Goal: Information Seeking & Learning: Find contact information

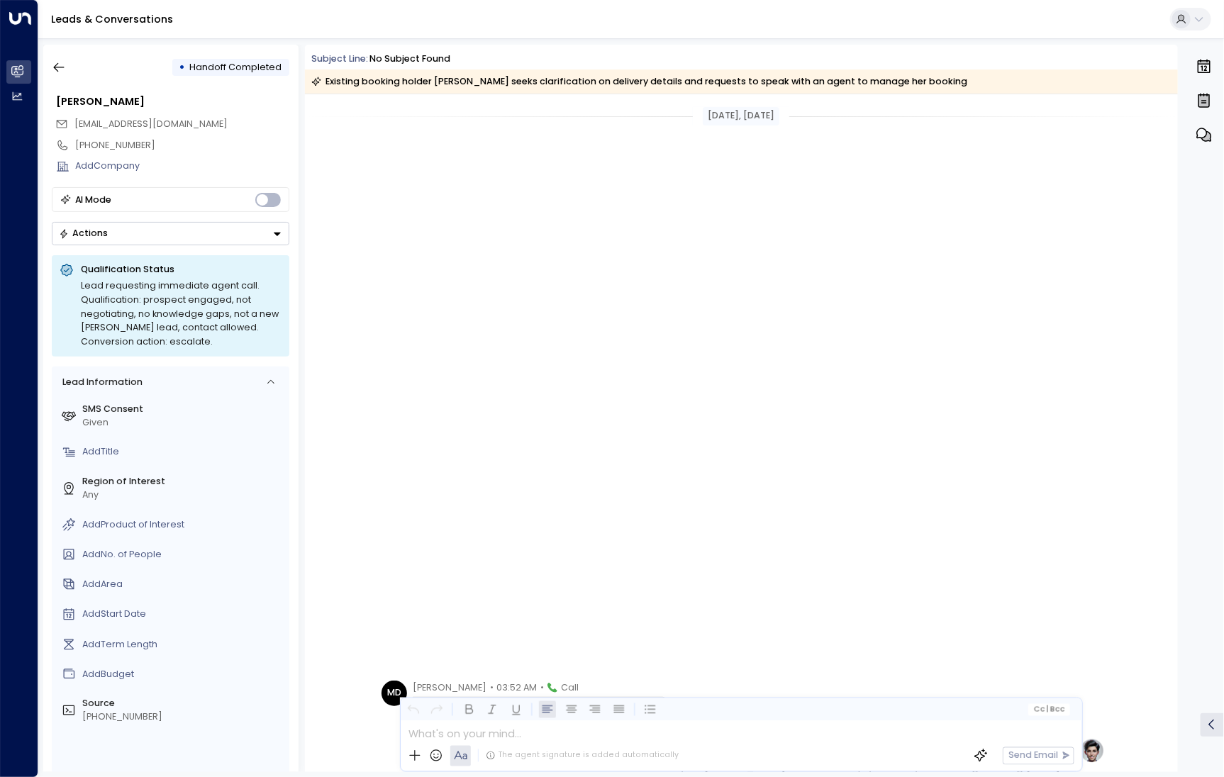
scroll to position [651, 0]
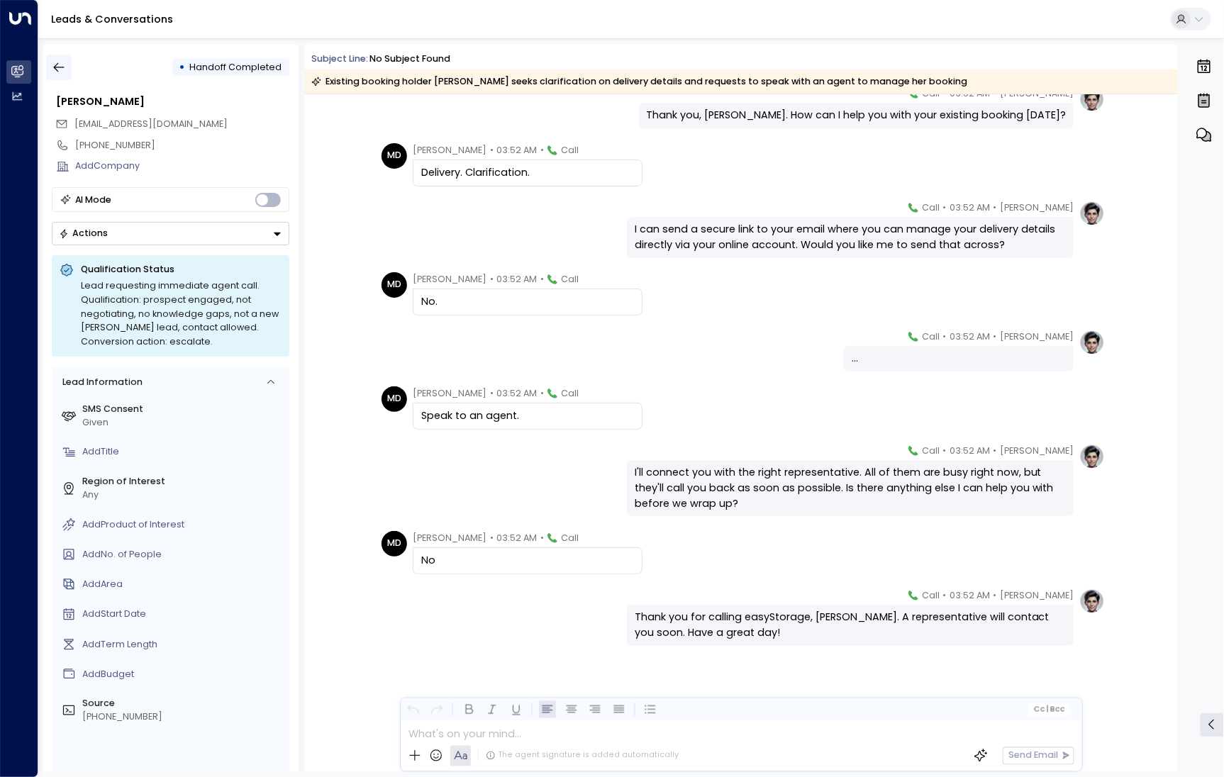
click at [48, 65] on button "button" at bounding box center [59, 68] width 26 height 26
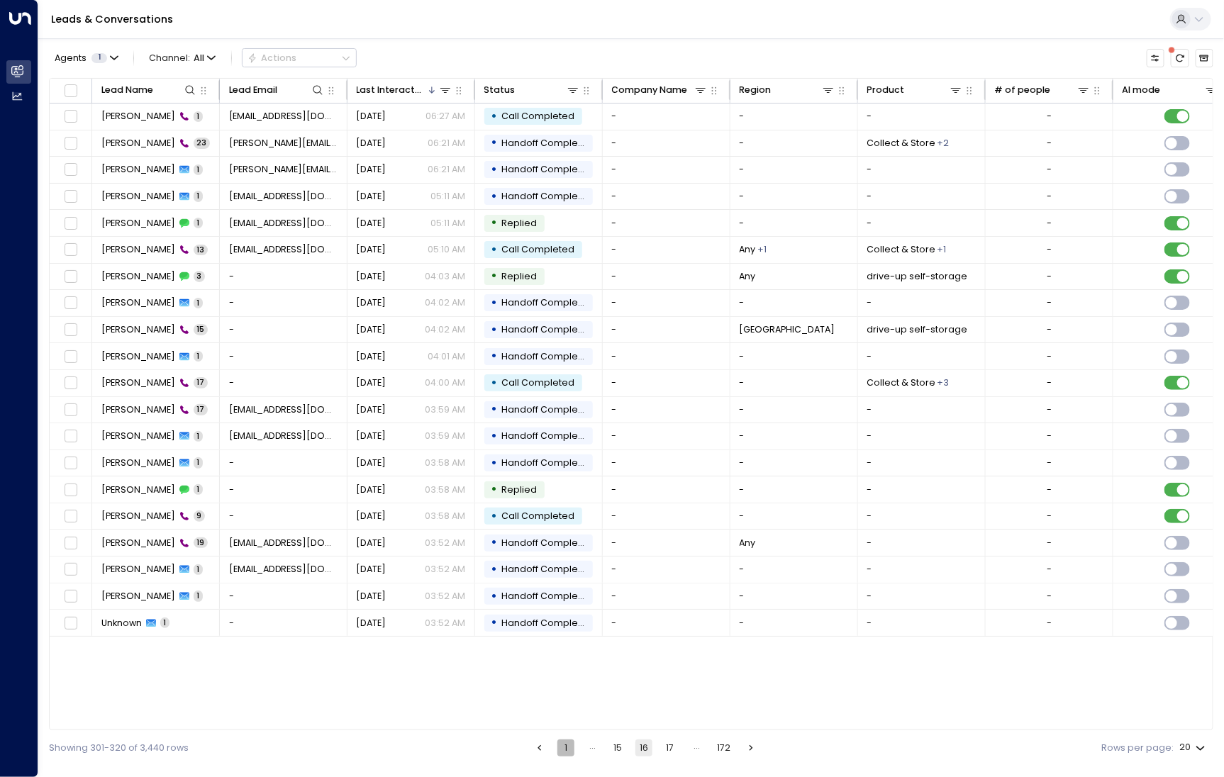
click at [564, 753] on button "1" at bounding box center [565, 747] width 17 height 17
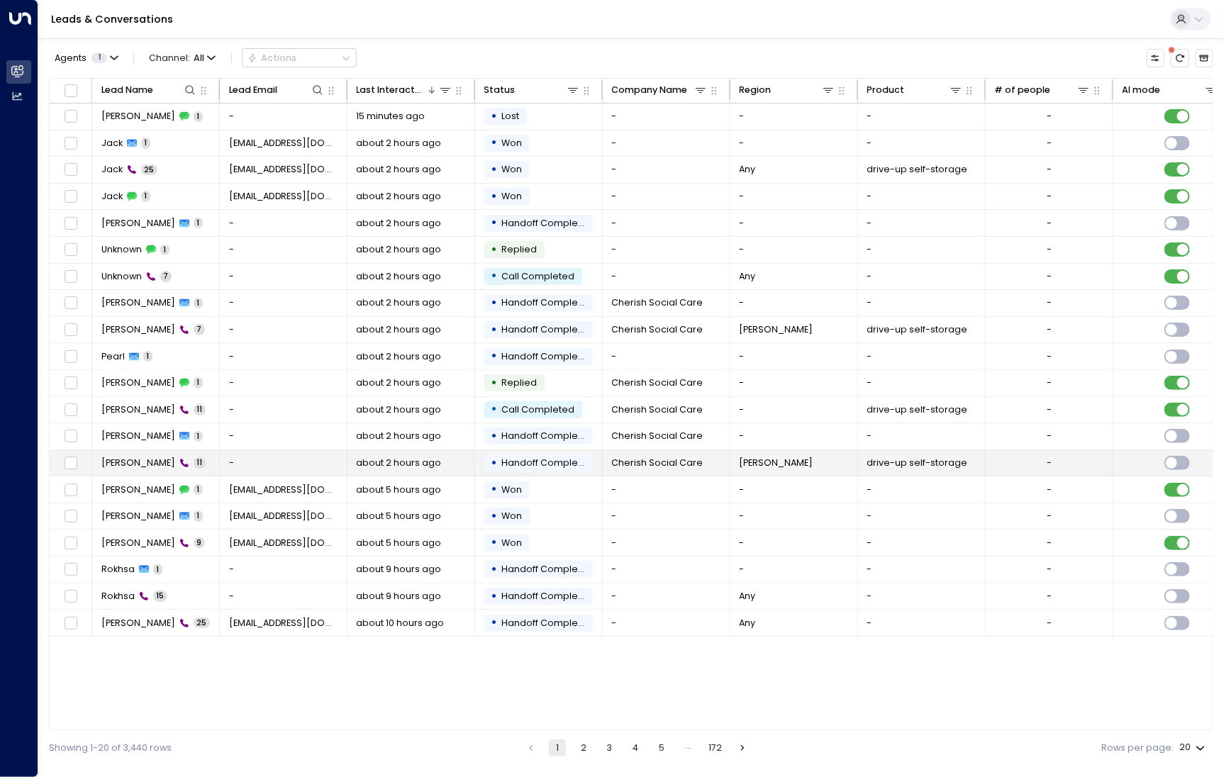
click at [131, 457] on span "[PERSON_NAME]" at bounding box center [138, 463] width 74 height 13
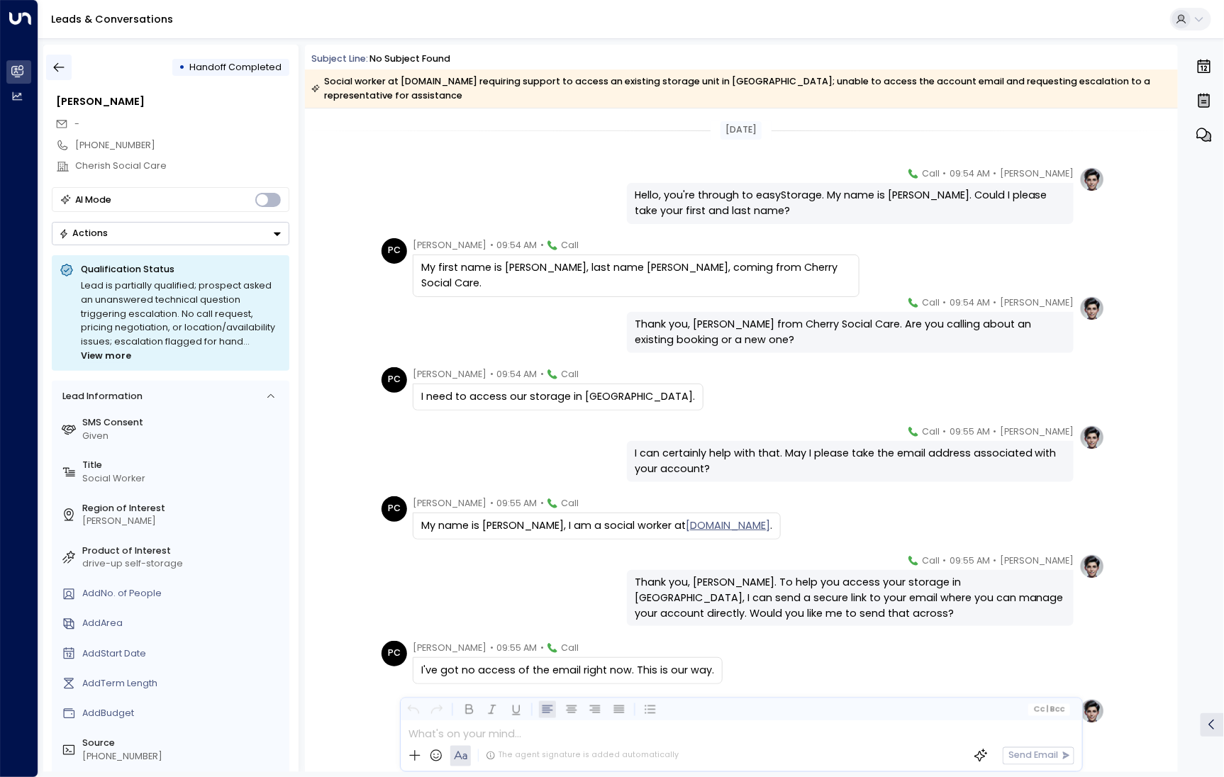
click at [55, 67] on icon "button" at bounding box center [59, 67] width 14 height 14
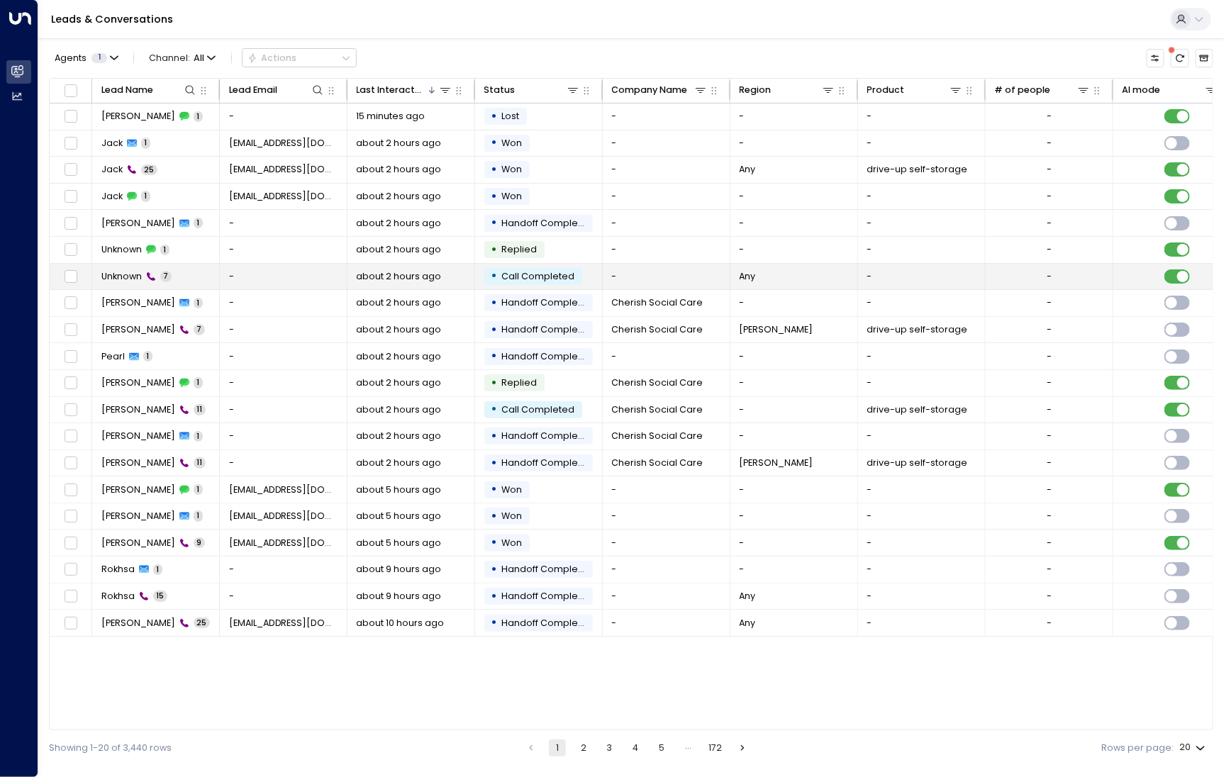
click at [125, 279] on span "Unknown" at bounding box center [121, 276] width 40 height 13
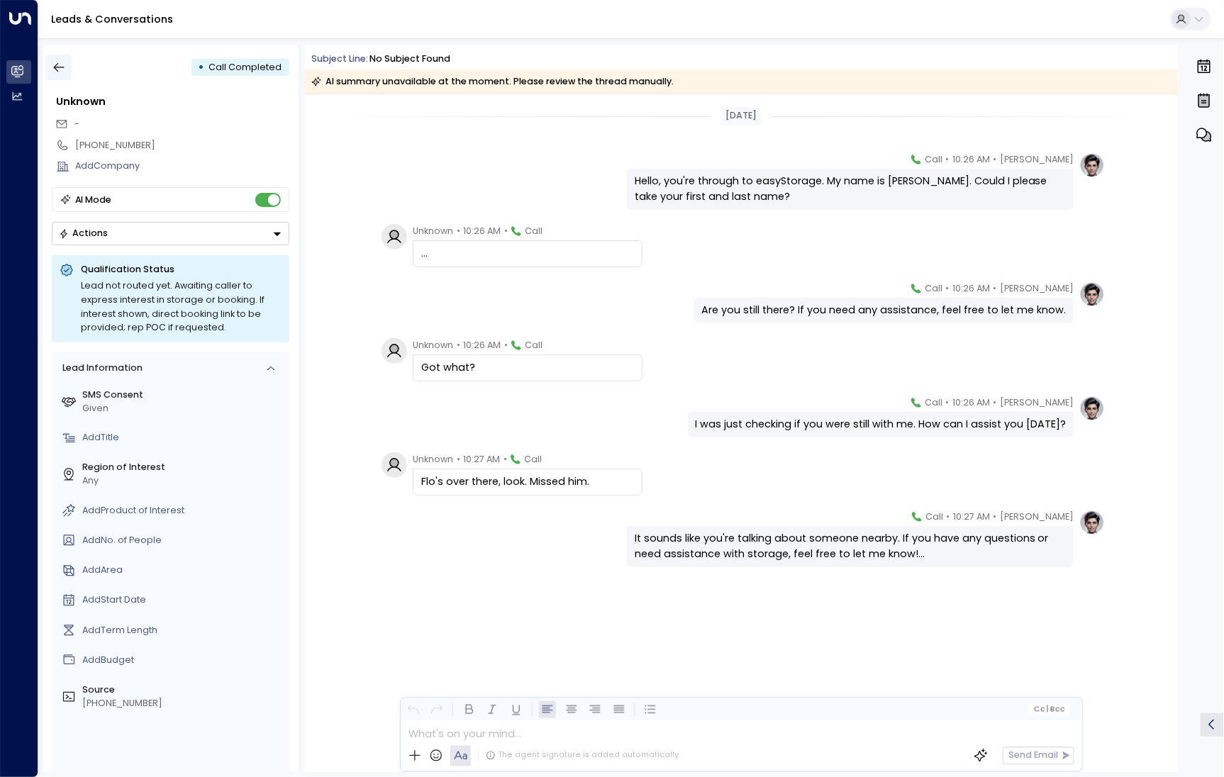
click at [71, 72] on button "button" at bounding box center [59, 68] width 26 height 26
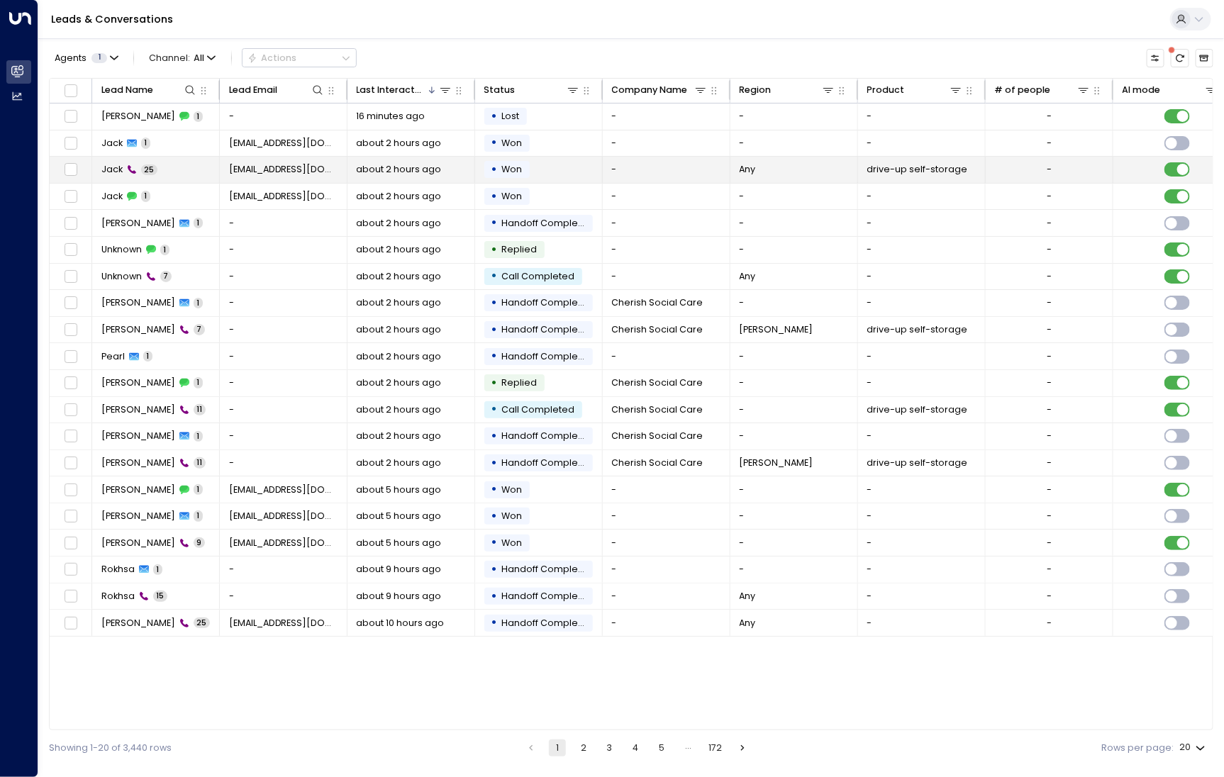
click at [113, 162] on td "Jack 25" at bounding box center [156, 170] width 128 height 26
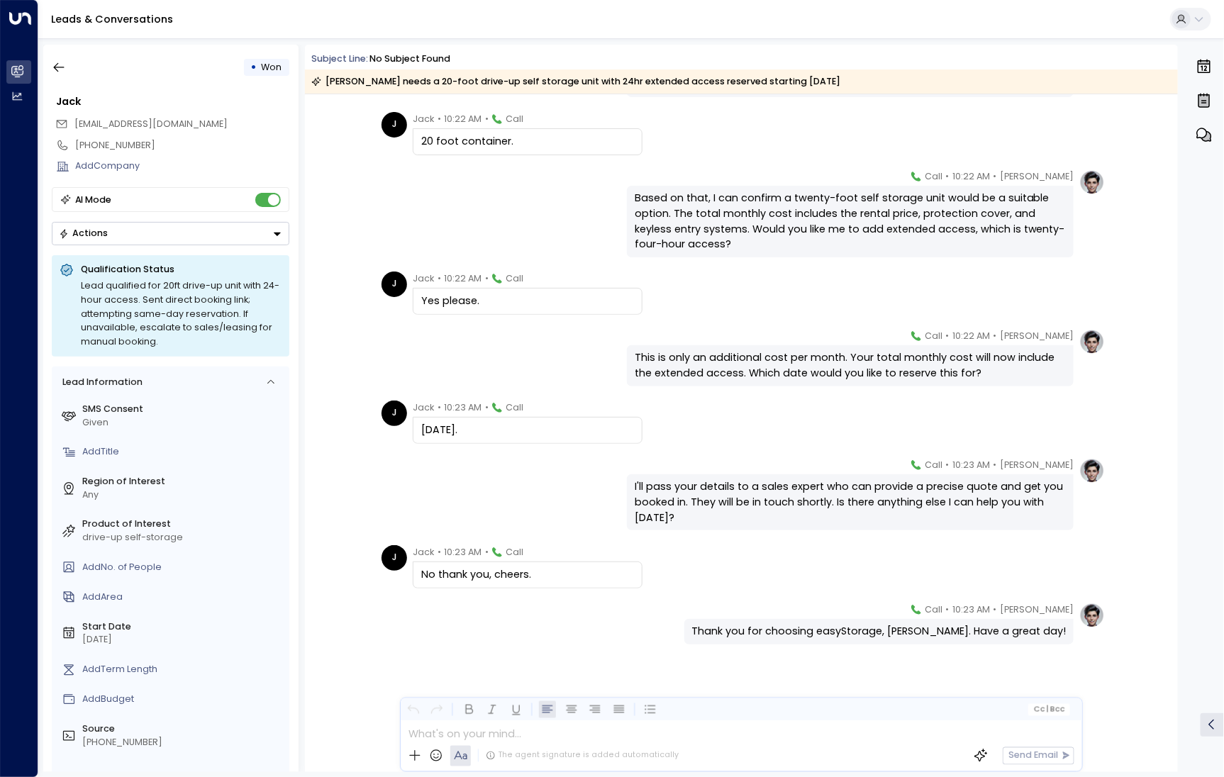
scroll to position [1161, 0]
click at [51, 67] on button "button" at bounding box center [59, 68] width 26 height 26
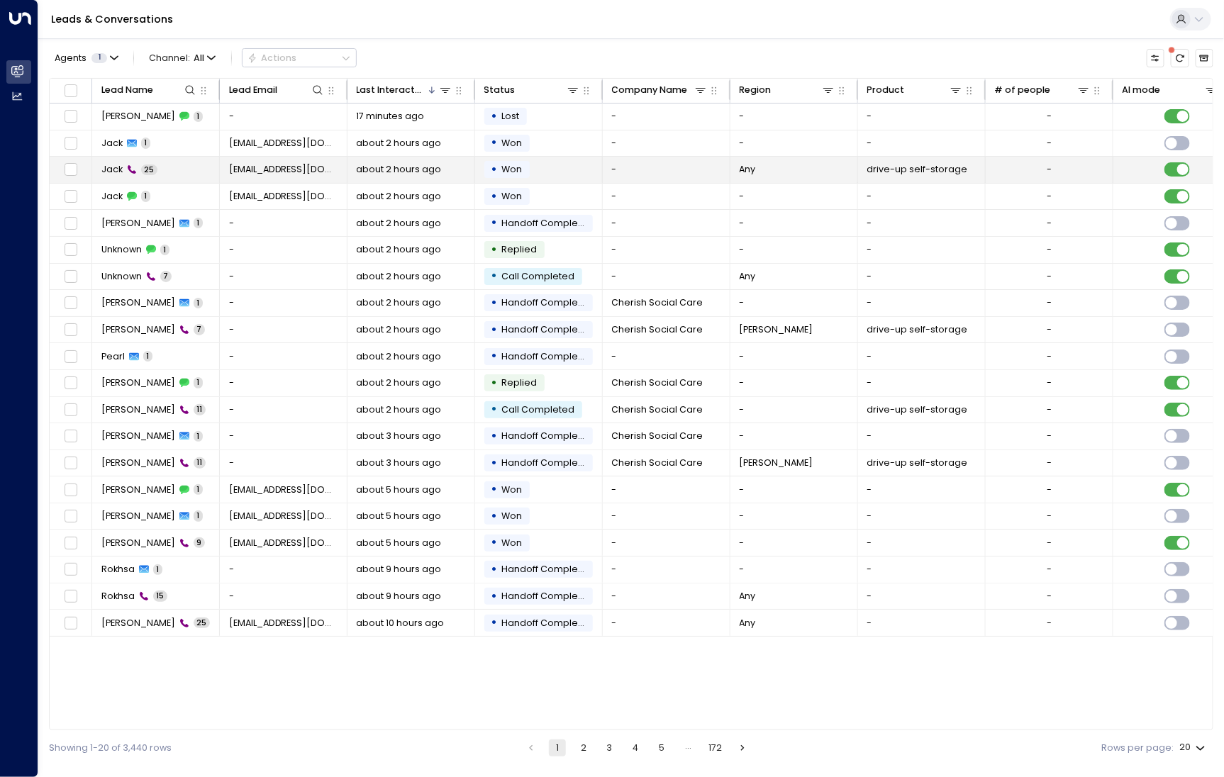
click at [194, 174] on td "Jack 25" at bounding box center [156, 170] width 128 height 26
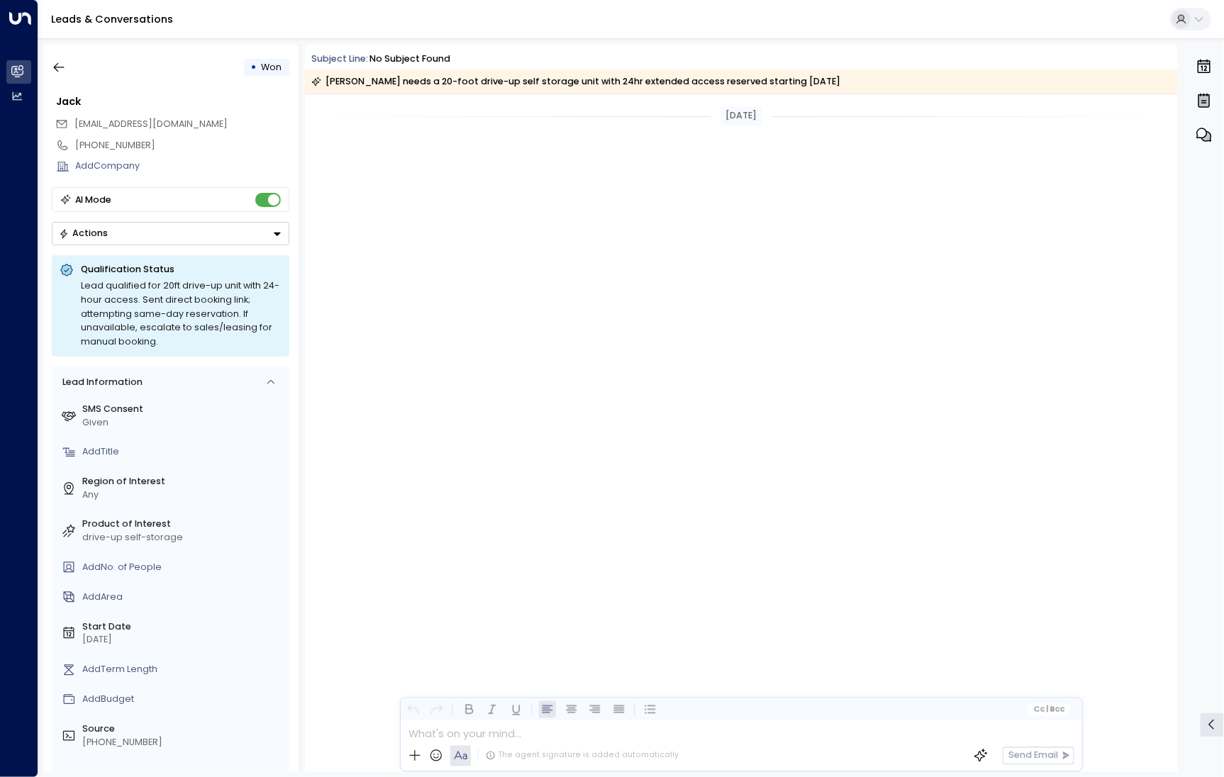
scroll to position [2376, 0]
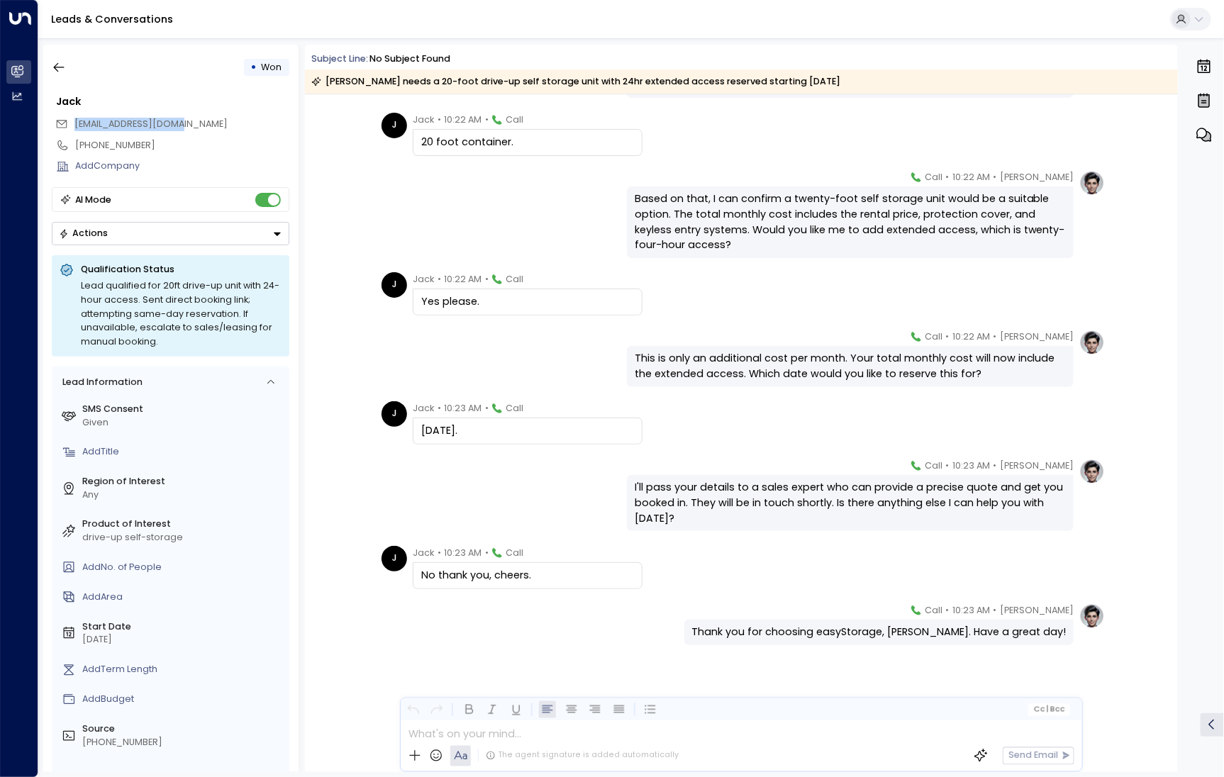
drag, startPoint x: 181, startPoint y: 118, endPoint x: 68, endPoint y: 114, distance: 113.5
click at [68, 114] on div "[EMAIL_ADDRESS][DOMAIN_NAME]" at bounding box center [172, 123] width 234 height 21
copy span "[EMAIL_ADDRESS][DOMAIN_NAME]"
click at [196, 154] on div "[PHONE_NUMBER]" at bounding box center [171, 145] width 238 height 21
click at [152, 145] on div "[PHONE_NUMBER]" at bounding box center [182, 145] width 214 height 13
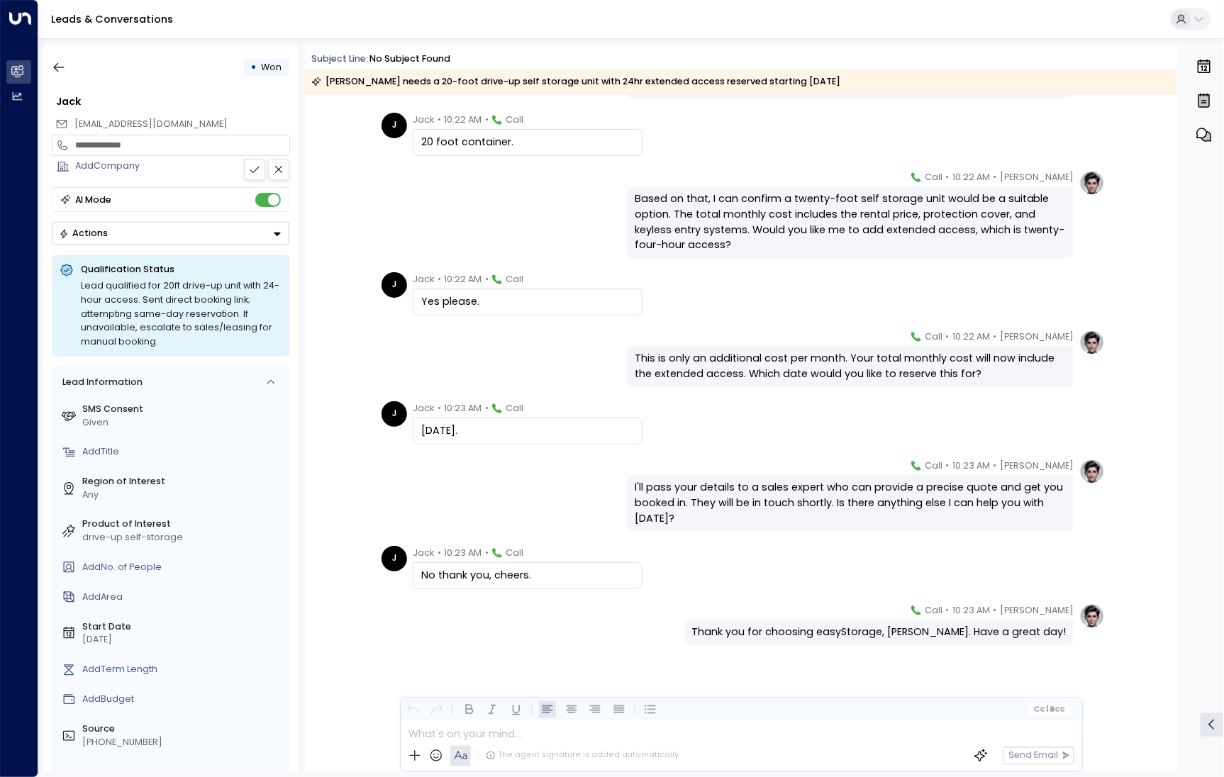
drag, startPoint x: 152, startPoint y: 145, endPoint x: 68, endPoint y: 142, distance: 83.7
click at [67, 142] on div "**********" at bounding box center [171, 145] width 238 height 21
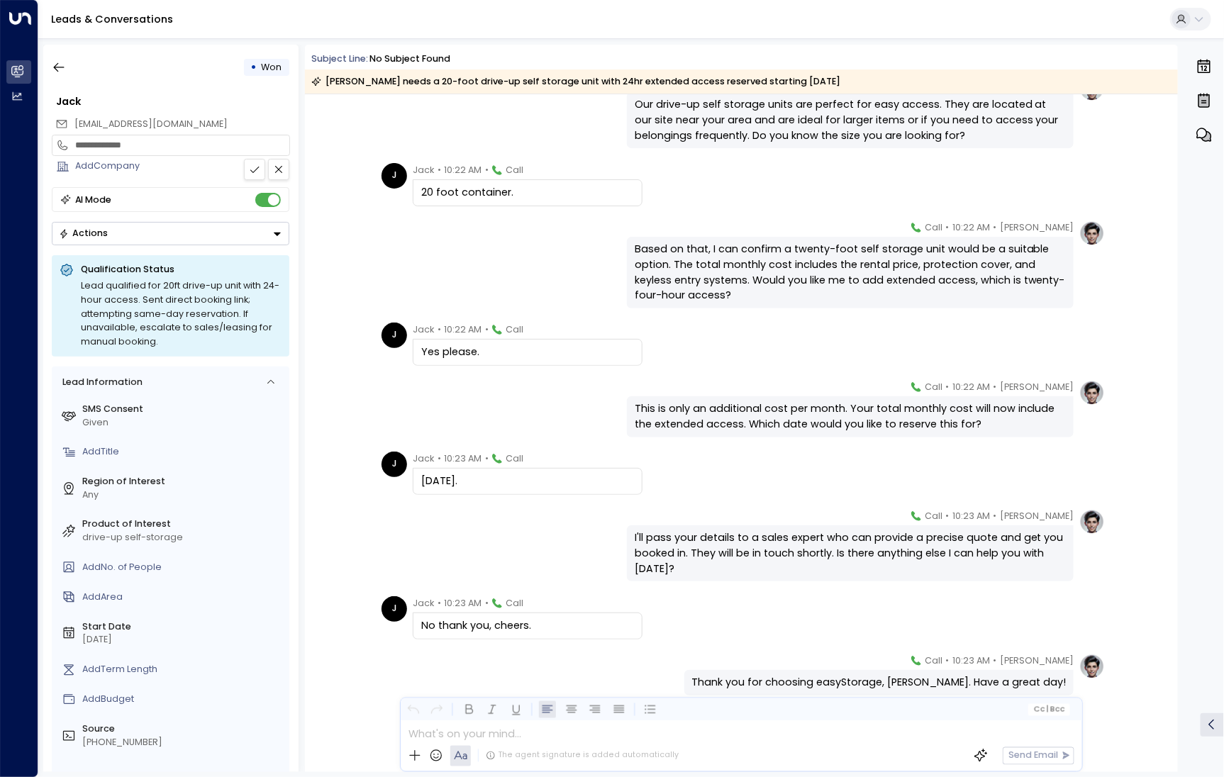
scroll to position [1123, 0]
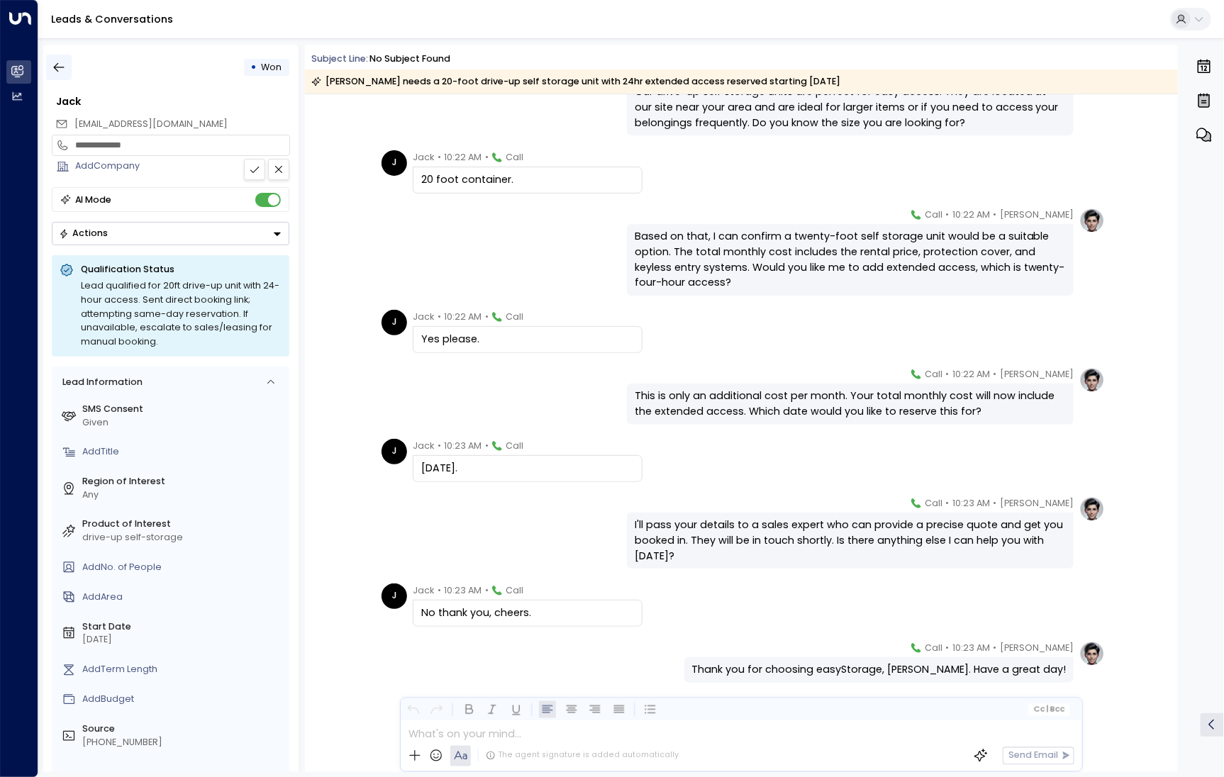
click at [57, 65] on icon "button" at bounding box center [59, 67] width 11 height 9
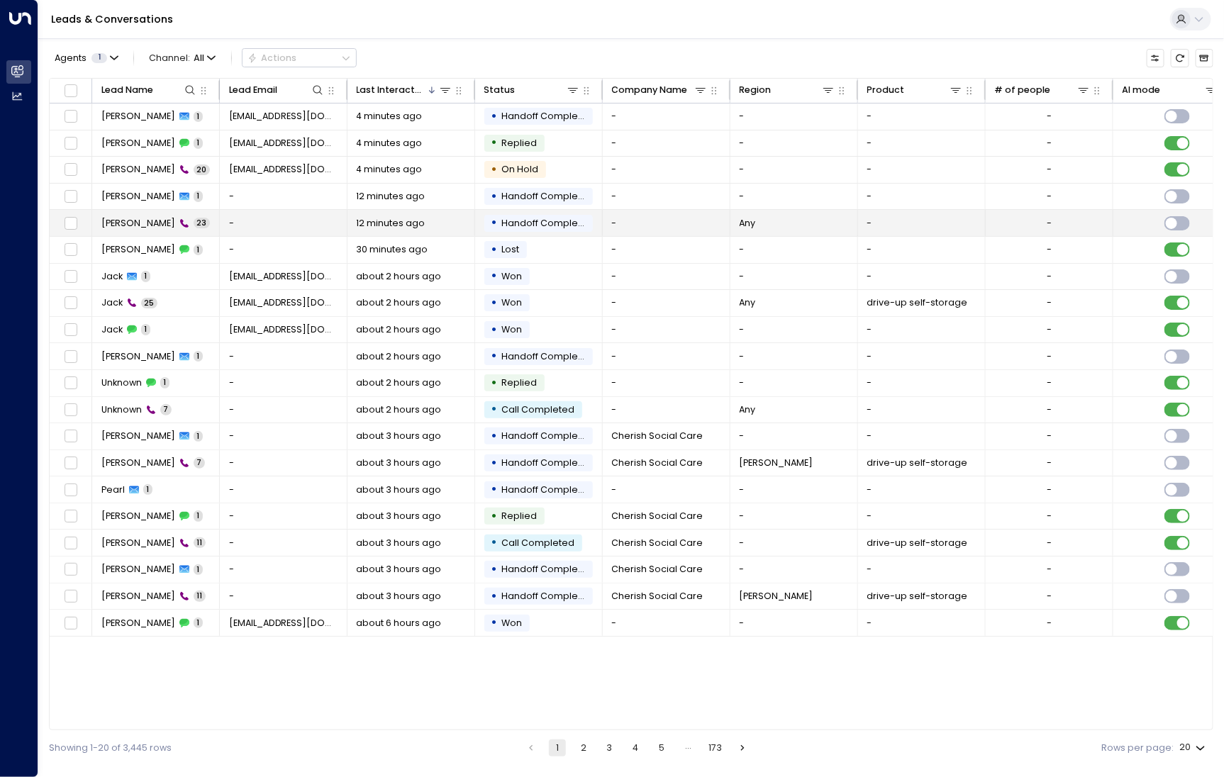
click at [134, 231] on td "[PERSON_NAME] 23" at bounding box center [156, 223] width 128 height 26
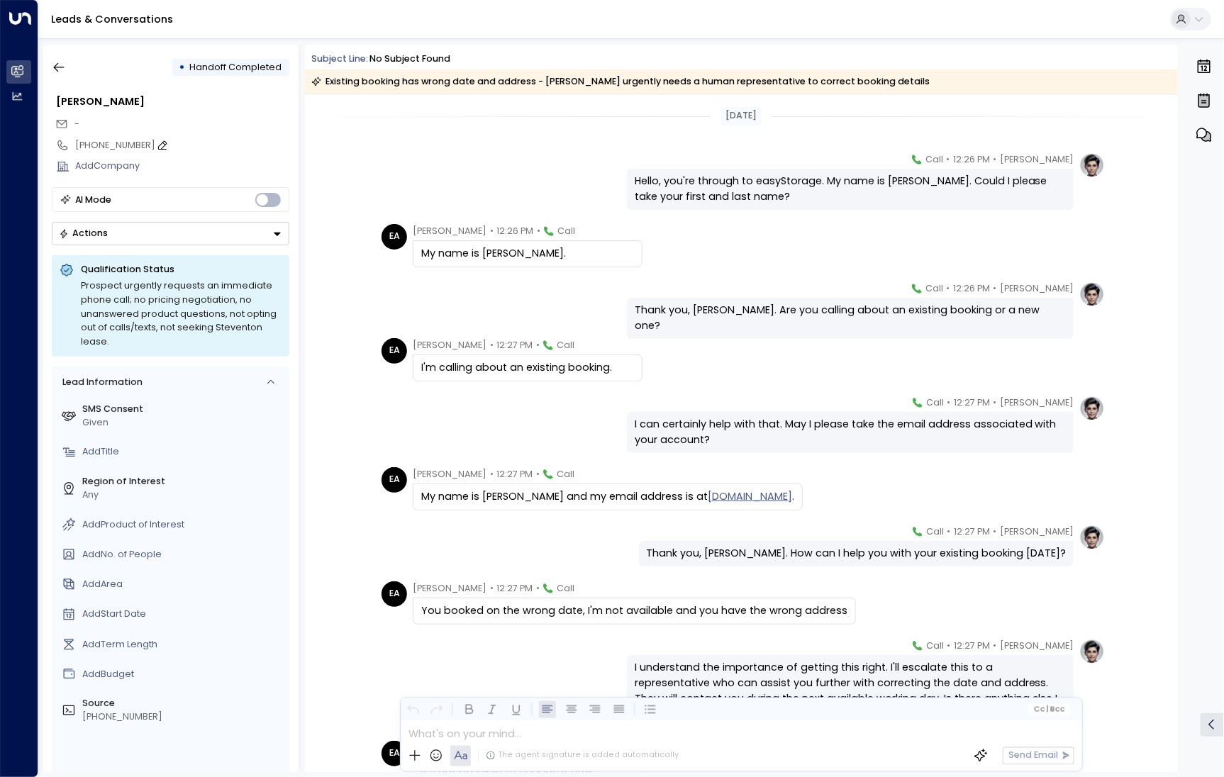
click at [157, 142] on icon at bounding box center [162, 145] width 11 height 11
drag, startPoint x: 168, startPoint y: 147, endPoint x: 44, endPoint y: 147, distance: 124.1
click at [43, 147] on div "**********" at bounding box center [170, 408] width 255 height 727
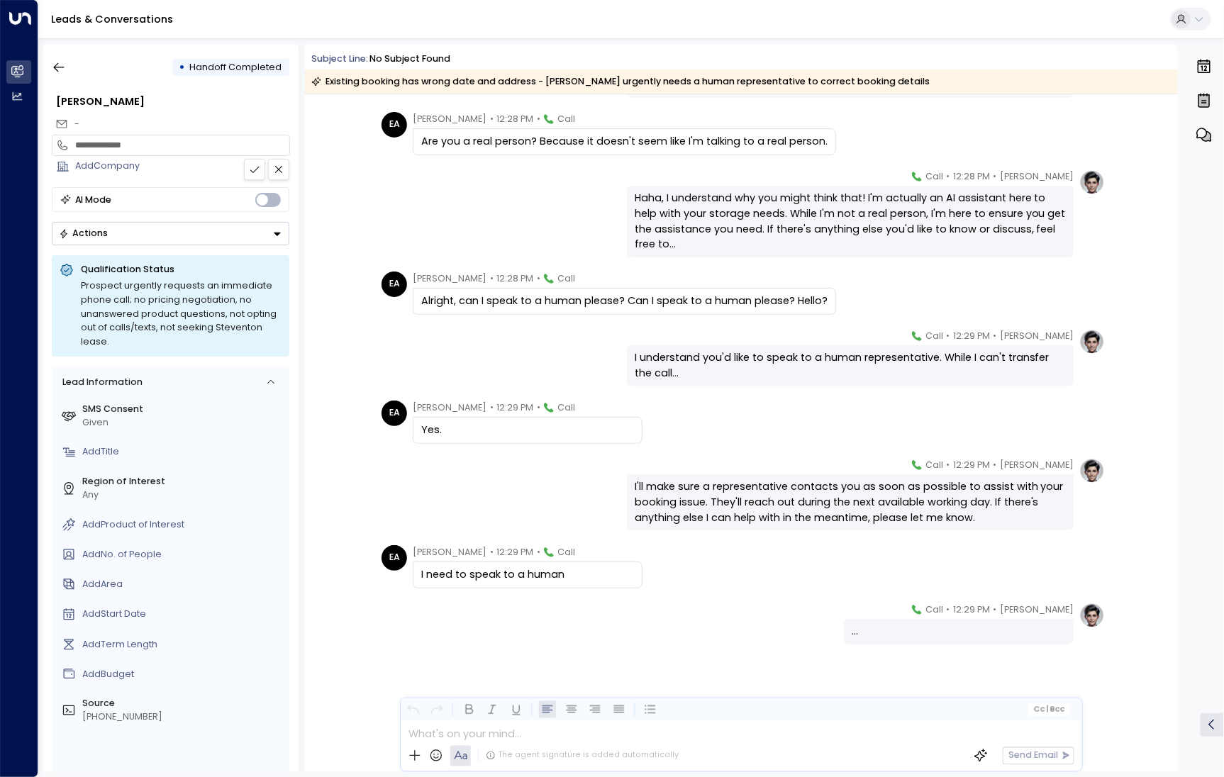
scroll to position [1016, 0]
click at [63, 69] on icon "button" at bounding box center [59, 67] width 14 height 14
